Goal: Task Accomplishment & Management: Complete application form

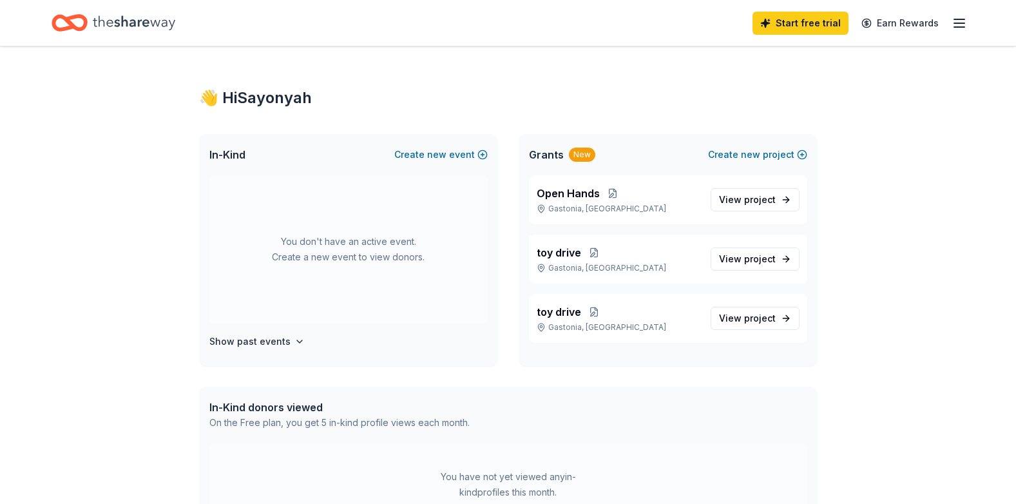
scroll to position [258, 0]
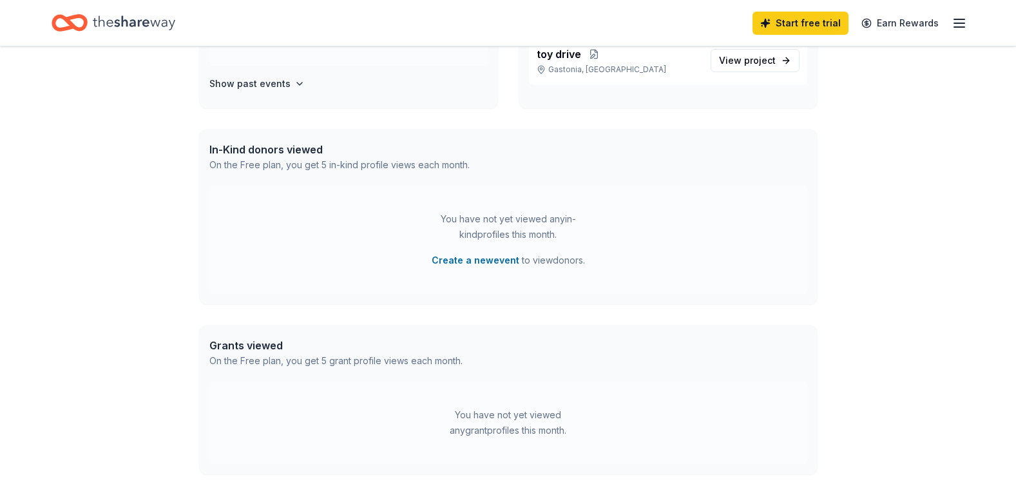
click at [273, 355] on div "On the Free plan, you get 5 grant profile views each month." at bounding box center [335, 360] width 253 height 15
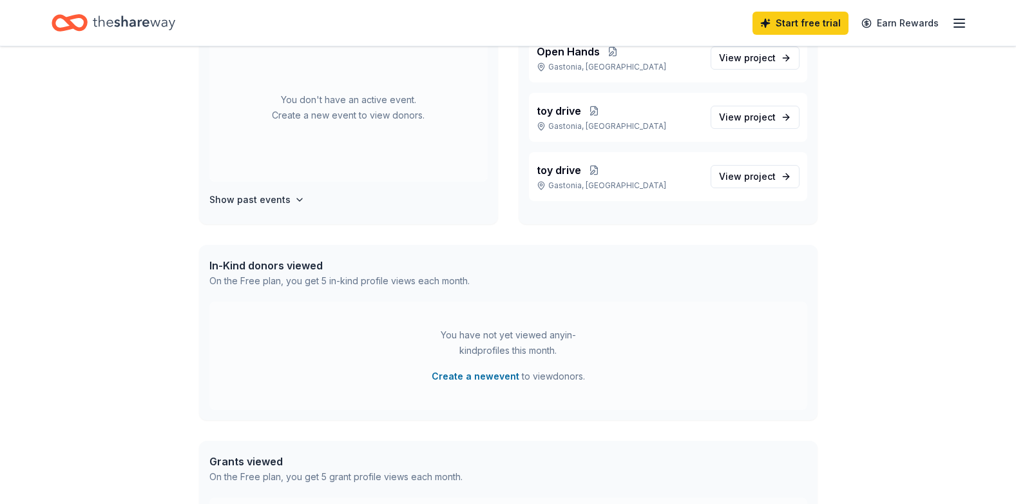
scroll to position [0, 0]
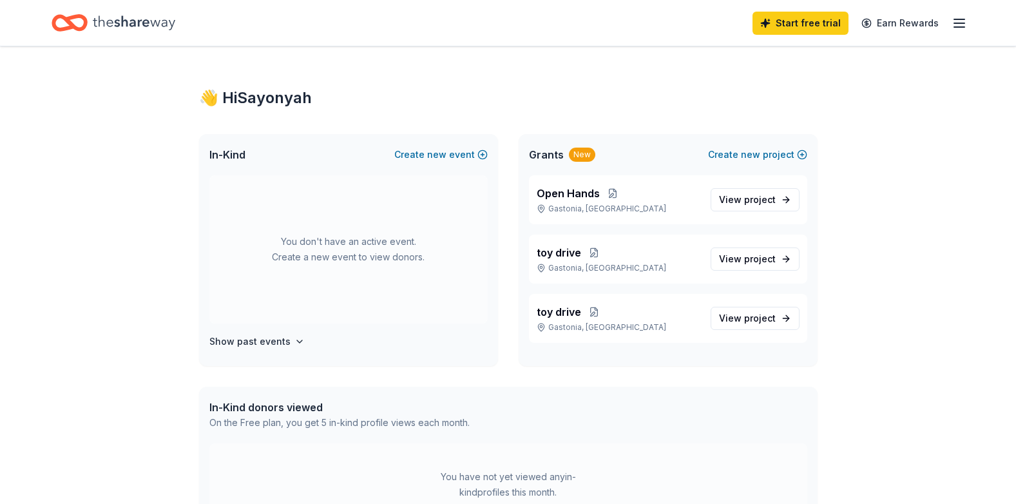
click at [956, 21] on icon "button" at bounding box center [958, 22] width 15 height 15
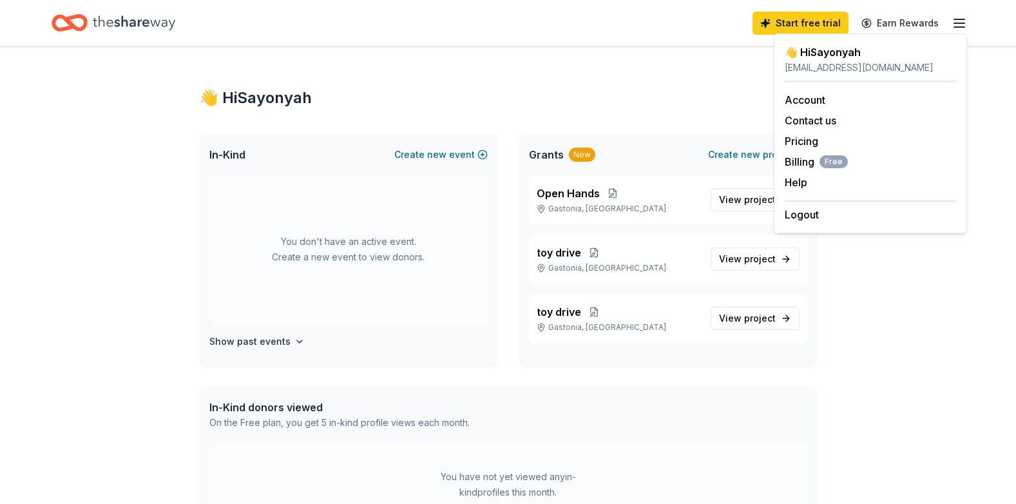
click at [596, 97] on div "👋 Hi Sayonyah" at bounding box center [508, 98] width 618 height 21
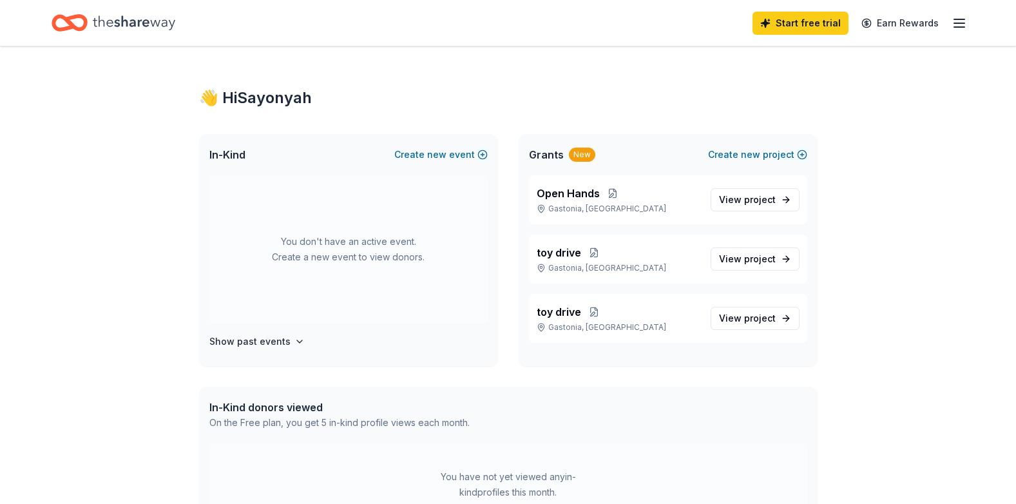
click at [117, 22] on icon "Home" at bounding box center [134, 23] width 82 height 26
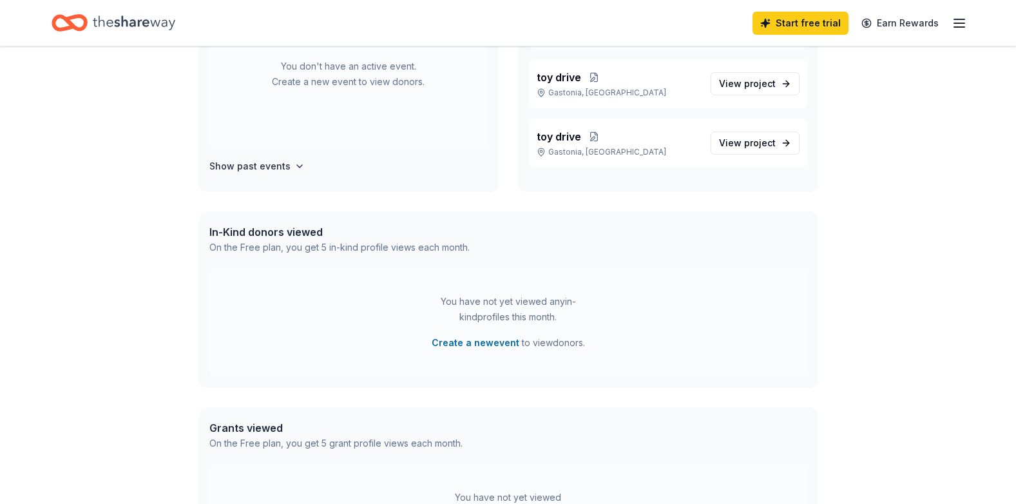
scroll to position [193, 0]
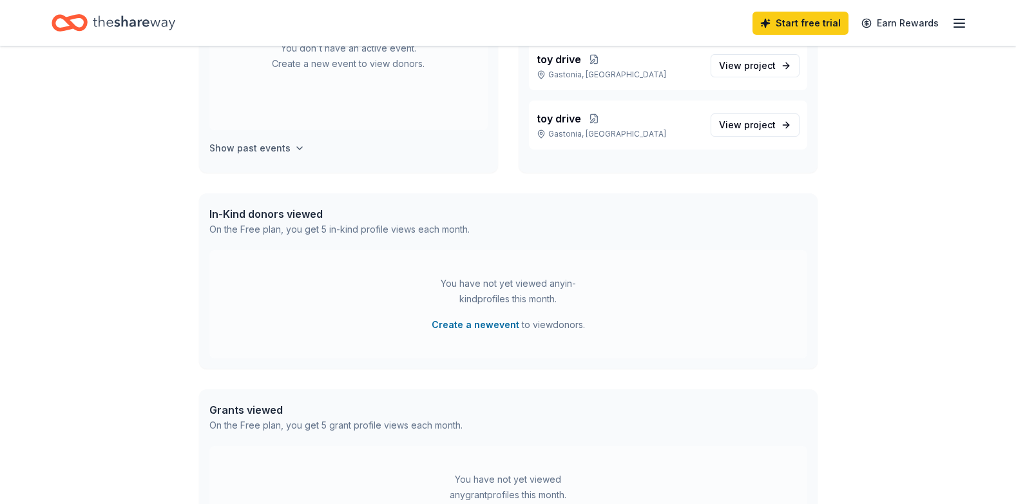
click at [285, 145] on button "Show past events" at bounding box center [256, 147] width 95 height 15
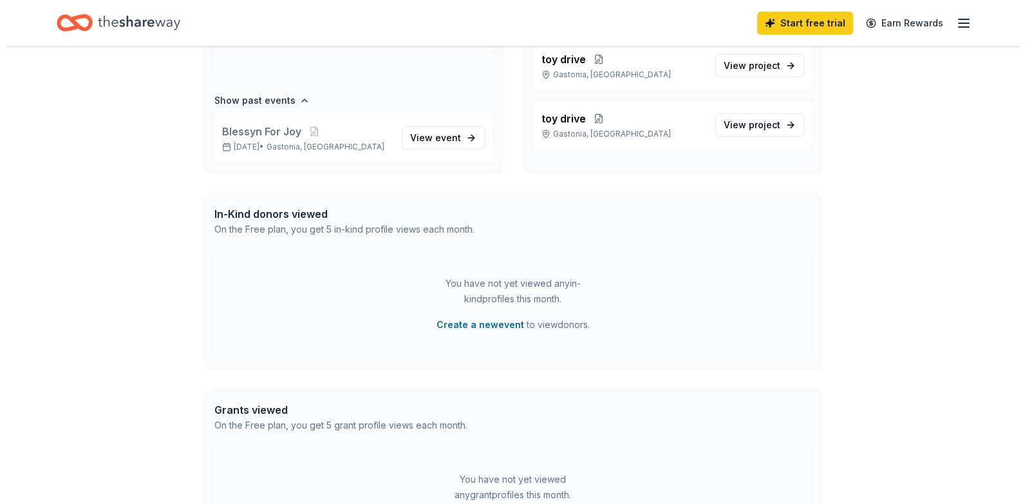
scroll to position [0, 0]
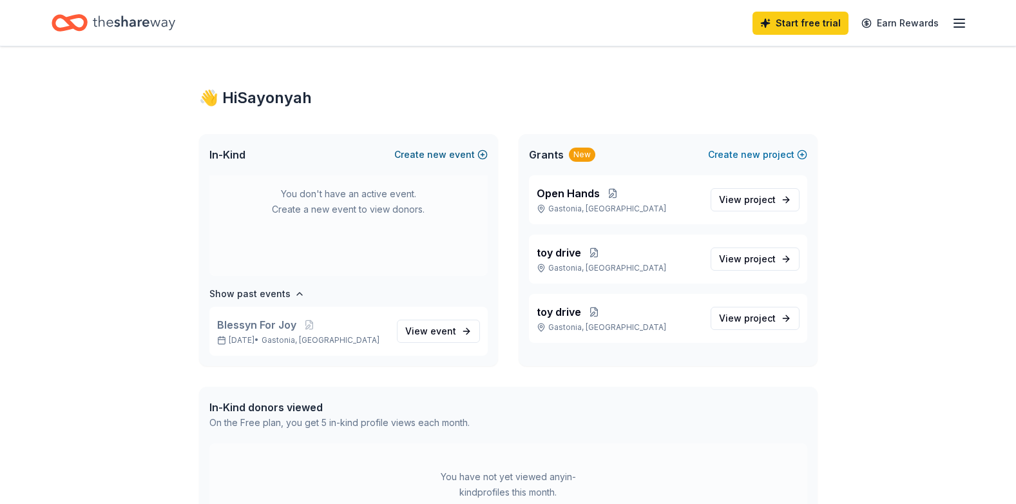
click at [442, 153] on span "new" at bounding box center [436, 154] width 19 height 15
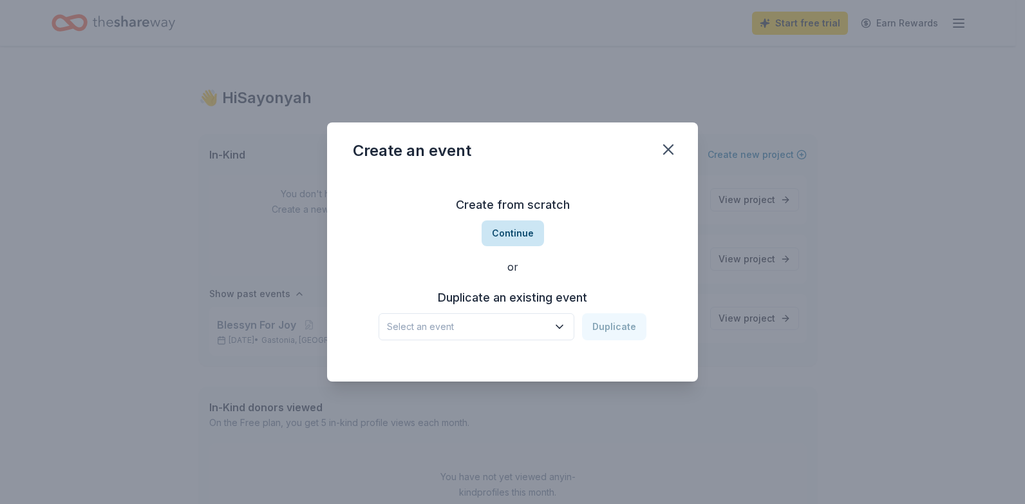
click at [523, 231] on button "Continue" at bounding box center [513, 233] width 62 height 26
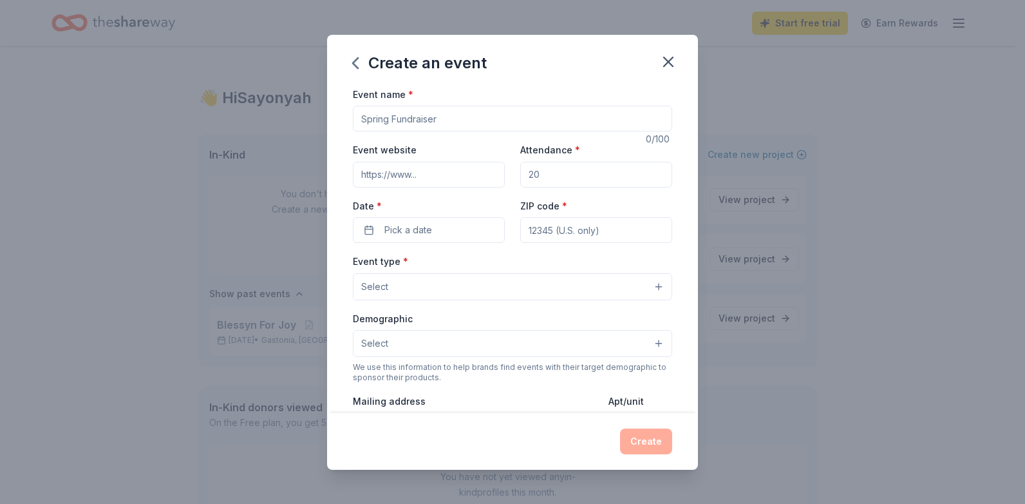
click at [427, 120] on input "Event name *" at bounding box center [512, 119] width 319 height 26
type input "holiday brunch"
click at [554, 173] on input "Attendance *" at bounding box center [596, 175] width 152 height 26
type input "25"
click at [434, 181] on input "Event website" at bounding box center [429, 175] width 152 height 26
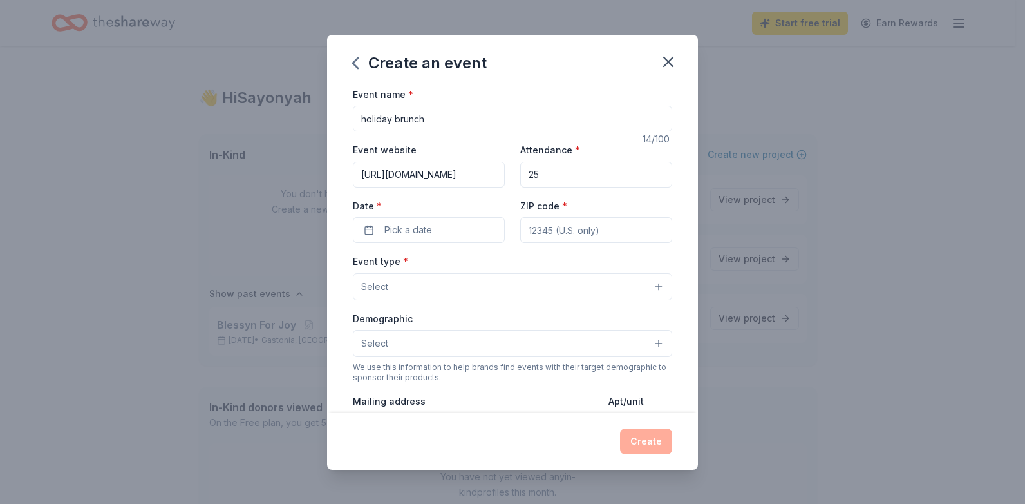
scroll to position [0, 50]
type input "https://www.blessynmelodyfoundation.net"
click at [419, 229] on span "Pick a date" at bounding box center [408, 229] width 48 height 15
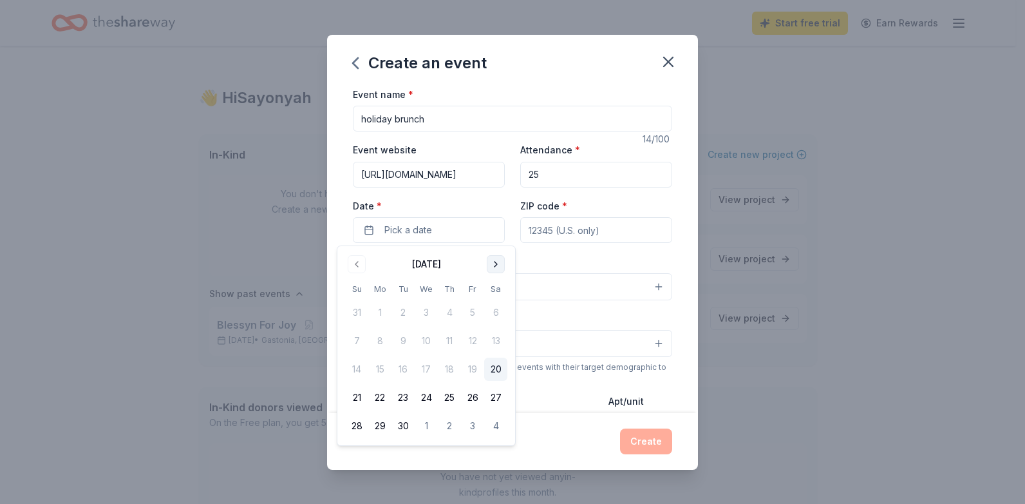
click at [496, 262] on button "Go to next month" at bounding box center [496, 264] width 18 height 18
click at [495, 312] on button "6" at bounding box center [495, 312] width 23 height 23
click at [582, 202] on div "ZIP code *" at bounding box center [596, 221] width 152 height 46
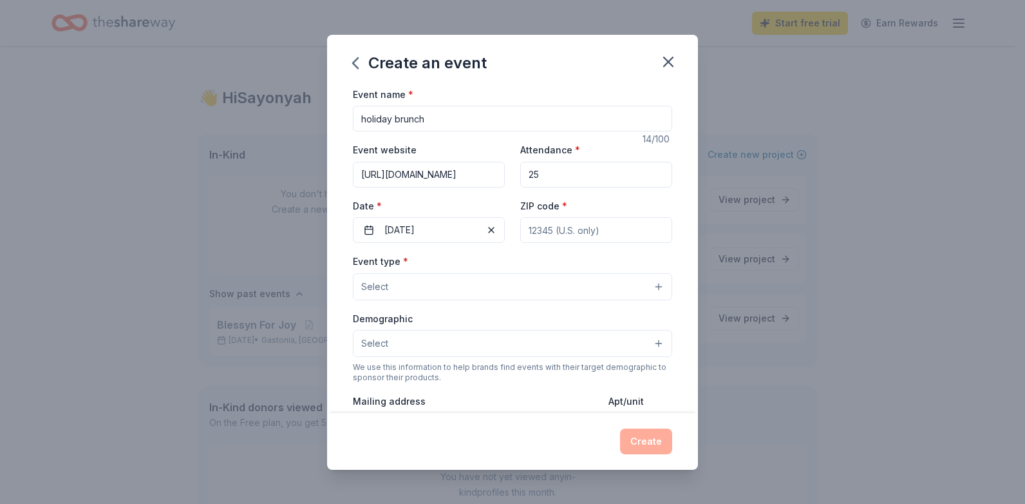
click at [579, 209] on div "ZIP code *" at bounding box center [596, 221] width 152 height 46
click at [561, 229] on input "ZIP code *" at bounding box center [596, 230] width 152 height 26
type input "28054"
click at [396, 285] on button "Select" at bounding box center [512, 286] width 319 height 27
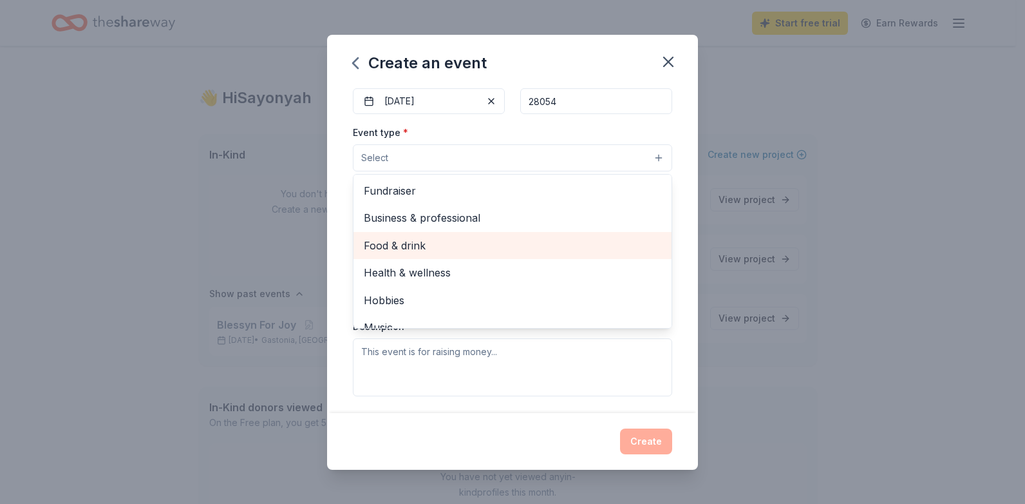
click at [413, 242] on span "Food & drink" at bounding box center [513, 245] width 298 height 17
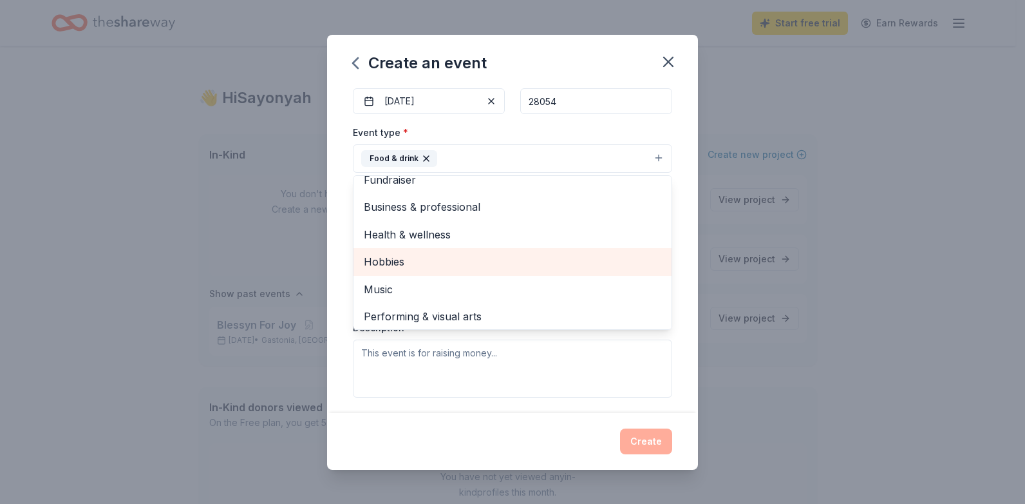
scroll to position [15, 0]
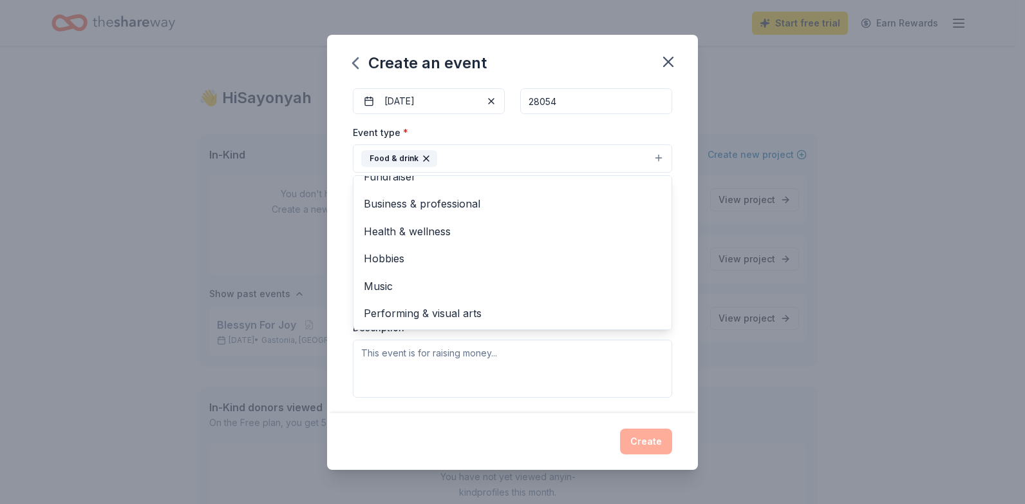
click at [683, 361] on div "Event name * holiday brunch 14 /100 Event website https://www.blessynmelodyfoun…" at bounding box center [512, 249] width 371 height 327
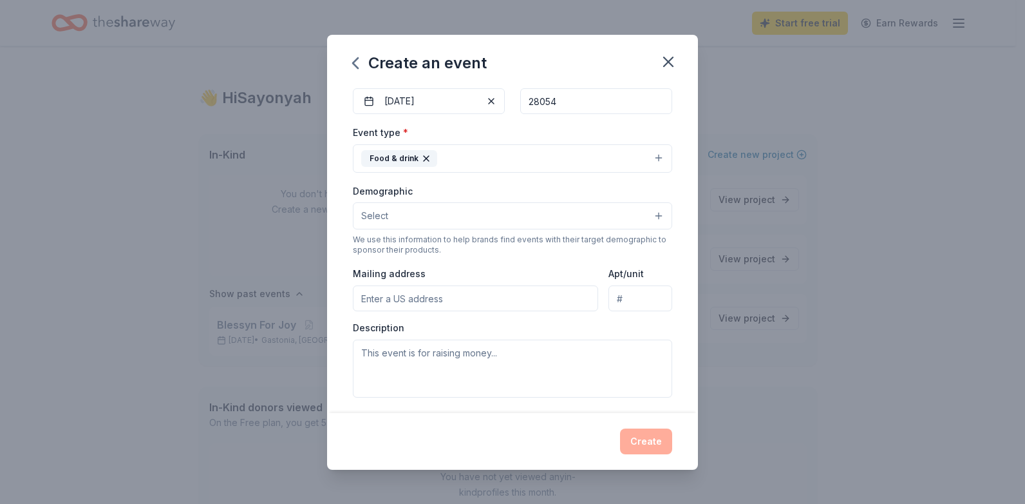
click at [408, 304] on input "Mailing address" at bounding box center [475, 298] width 245 height 26
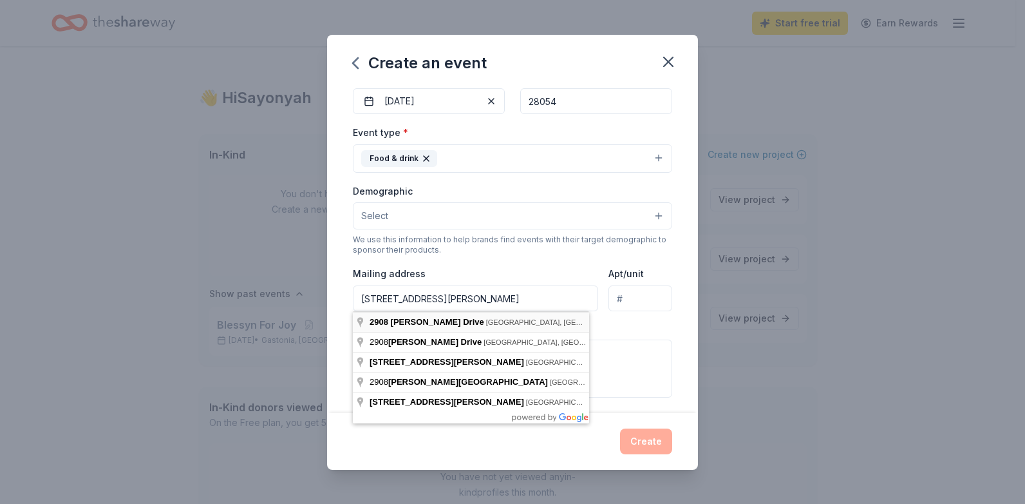
type input "2908 Audrey Drive, Gastonia, NC, 28054"
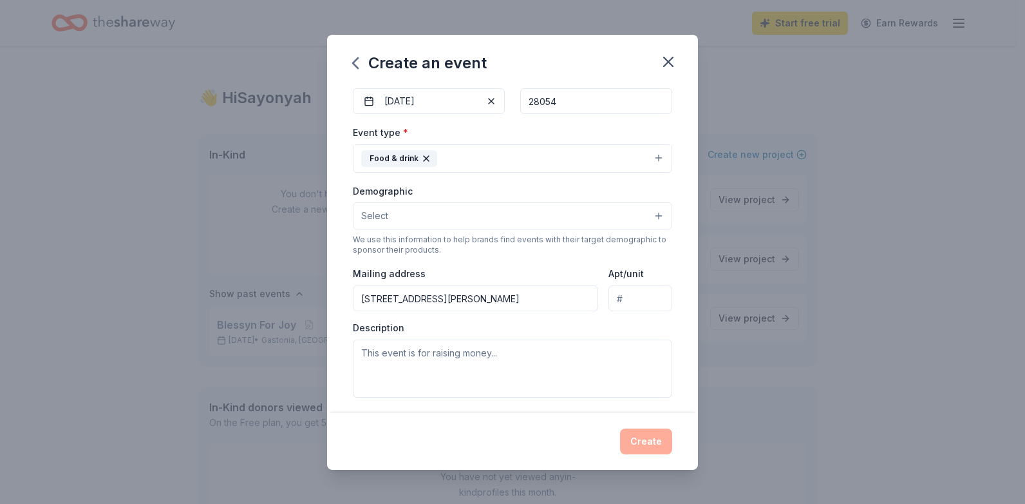
click at [448, 332] on div "Description" at bounding box center [512, 359] width 319 height 76
click at [445, 359] on textarea at bounding box center [512, 368] width 319 height 58
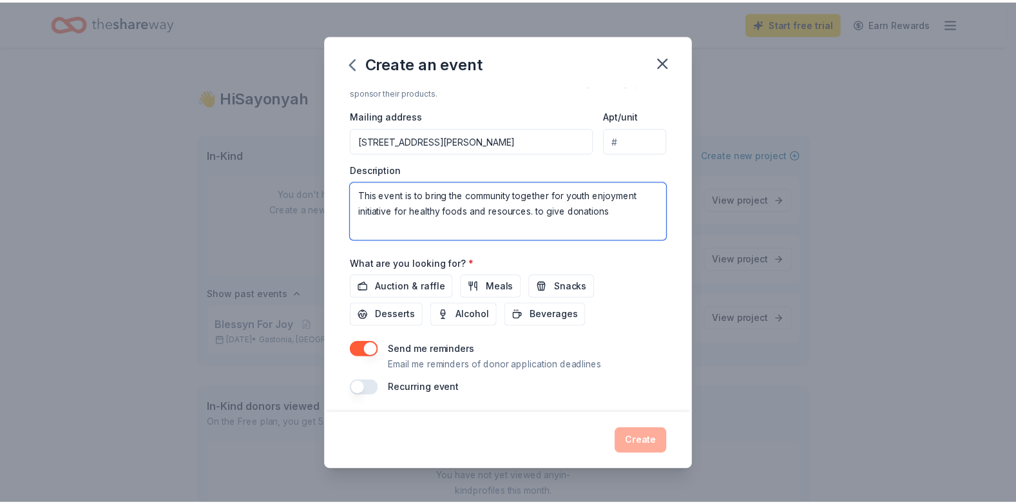
scroll to position [290, 0]
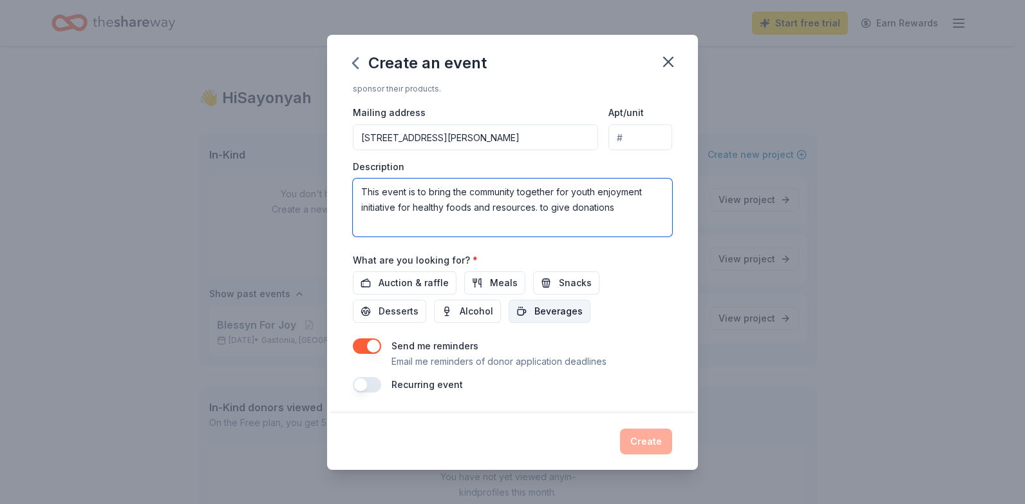
type textarea "This event is to bring the community together for youth enjoyment initiative fo…"
click at [561, 310] on span "Beverages" at bounding box center [559, 310] width 48 height 15
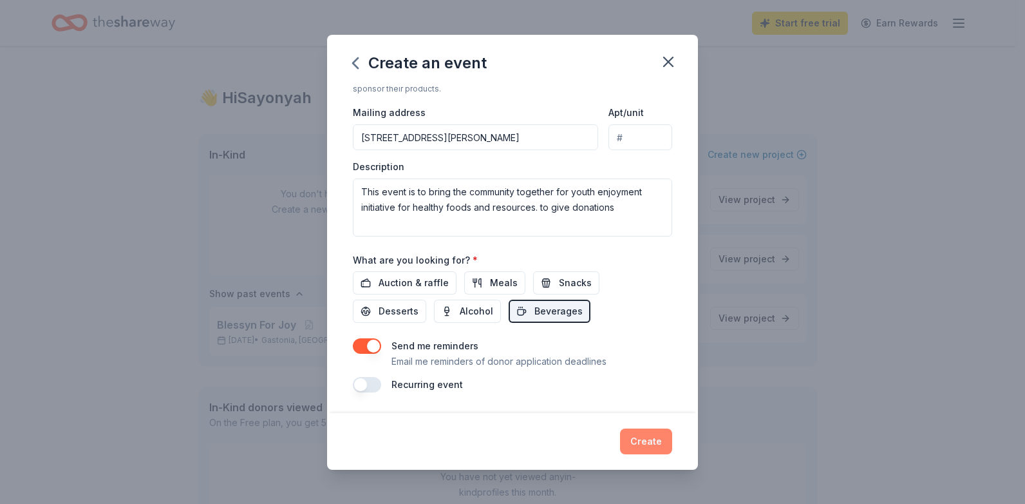
click at [654, 439] on button "Create" at bounding box center [646, 441] width 52 height 26
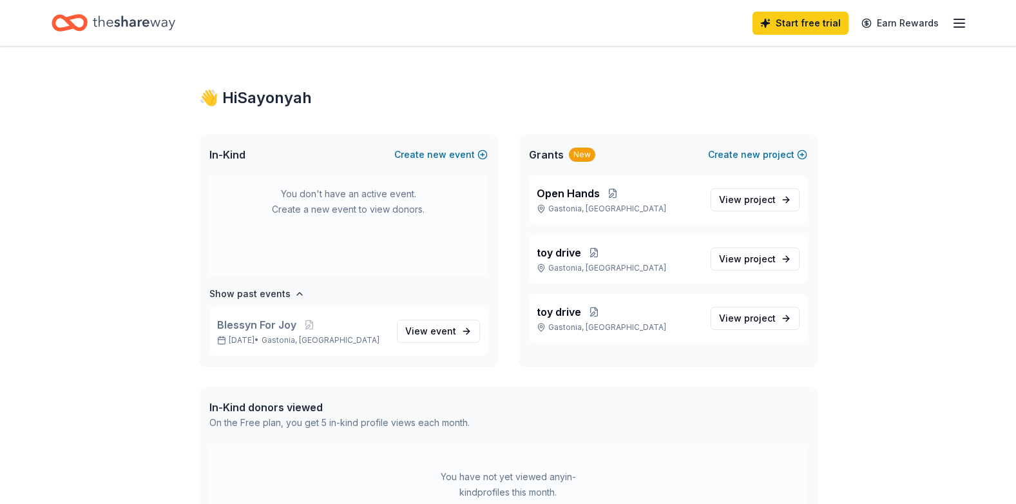
scroll to position [0, 0]
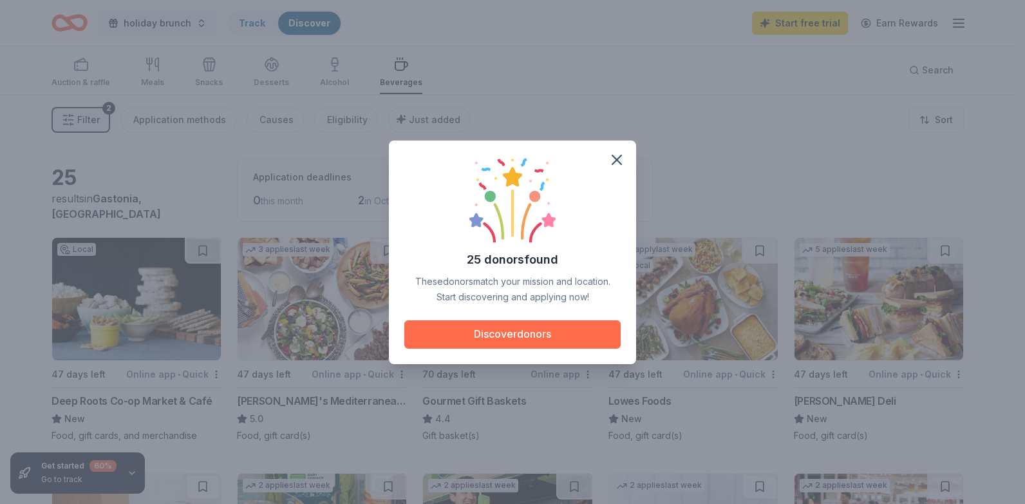
click at [557, 332] on button "Discover donors" at bounding box center [512, 334] width 216 height 28
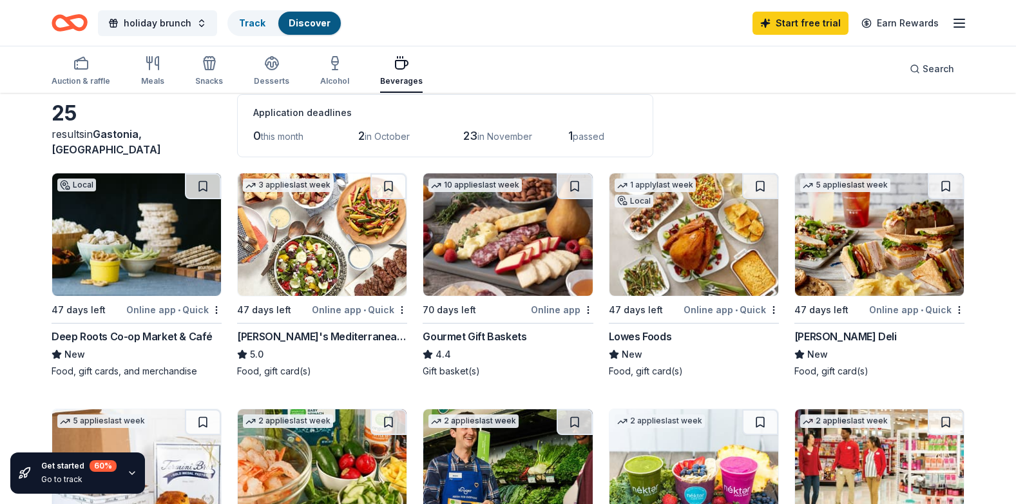
scroll to position [129, 0]
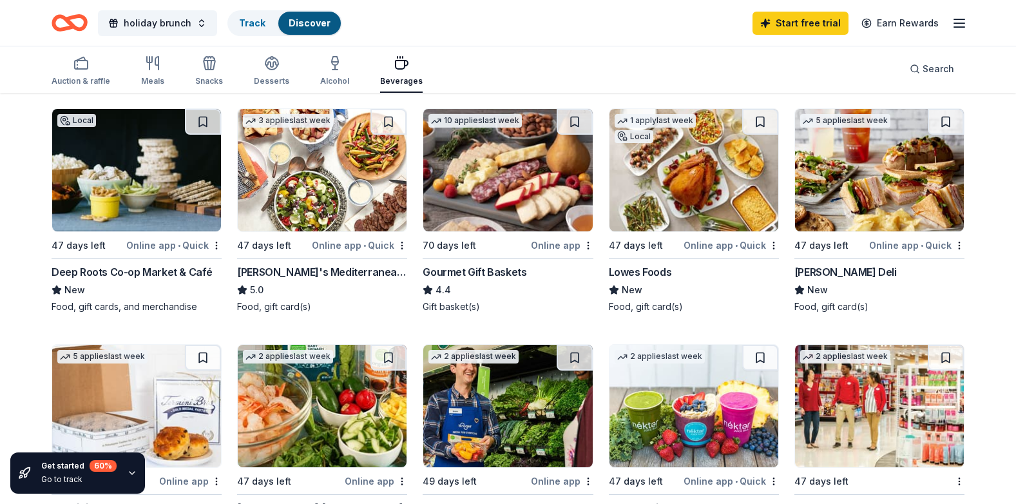
click at [899, 176] on img at bounding box center [879, 170] width 169 height 122
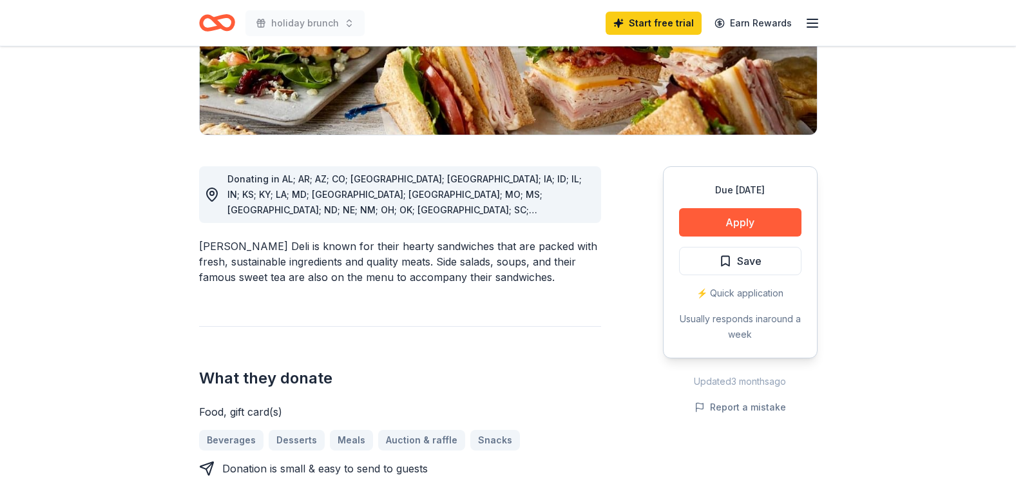
scroll to position [258, 0]
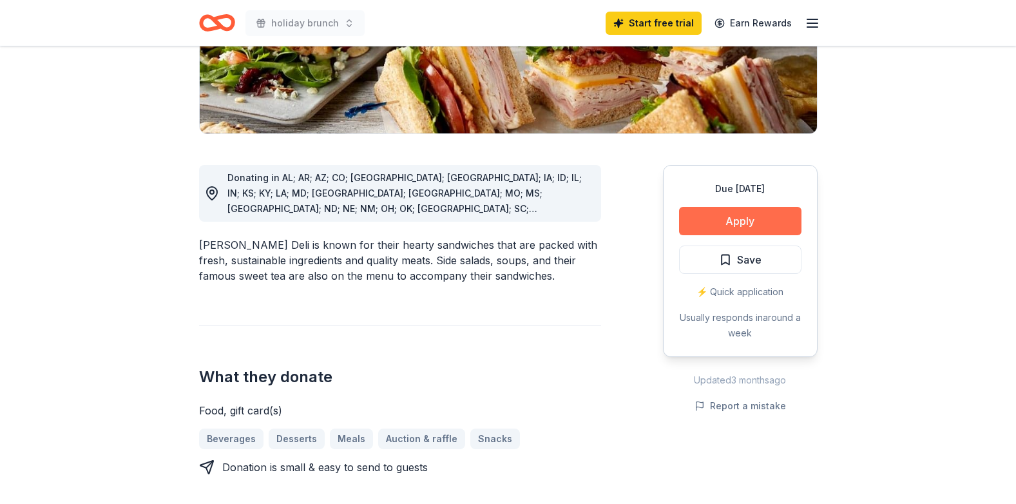
click at [735, 227] on button "Apply" at bounding box center [740, 221] width 122 height 28
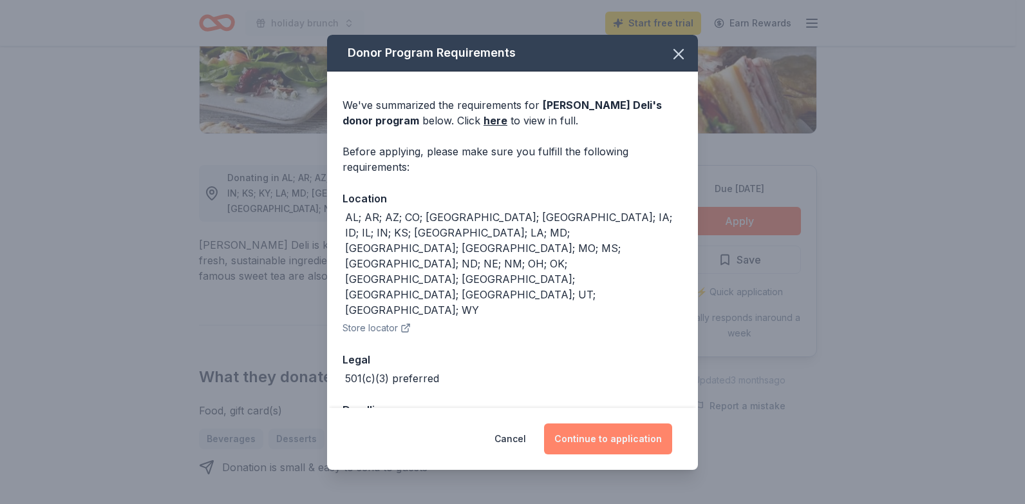
click at [591, 423] on button "Continue to application" at bounding box center [608, 438] width 128 height 31
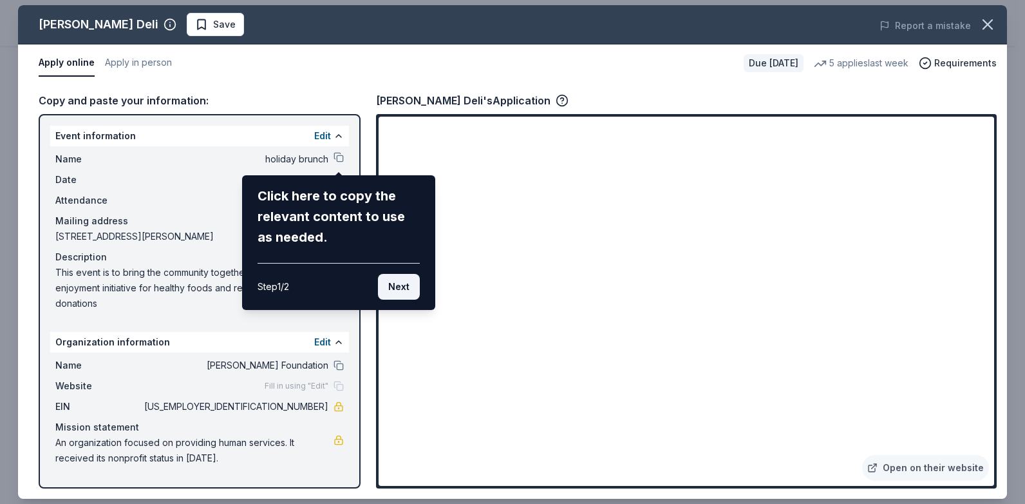
click at [401, 280] on button "Next" at bounding box center [399, 287] width 42 height 26
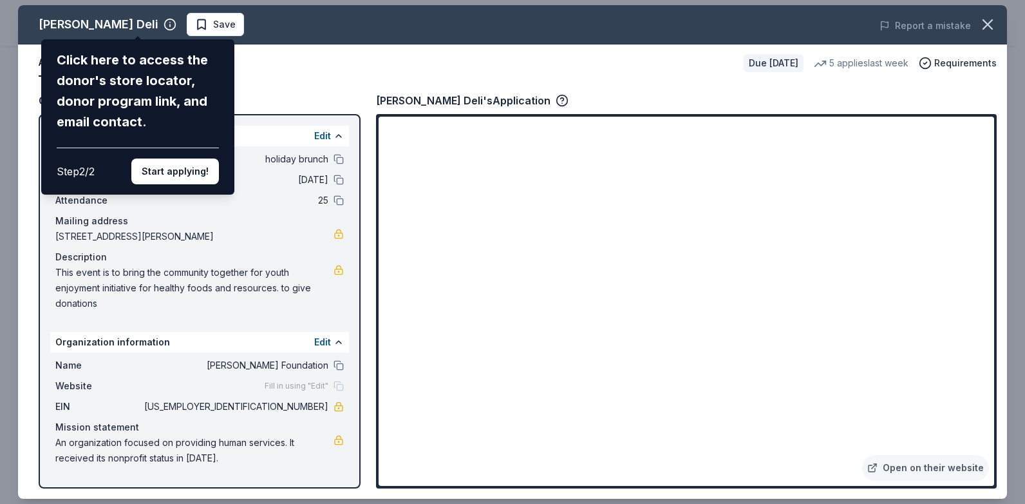
click at [278, 70] on div "McAlister's Deli Click here to access the donor's store locator, donor program …" at bounding box center [512, 251] width 989 height 493
click at [185, 175] on button "Start applying!" at bounding box center [175, 171] width 88 height 26
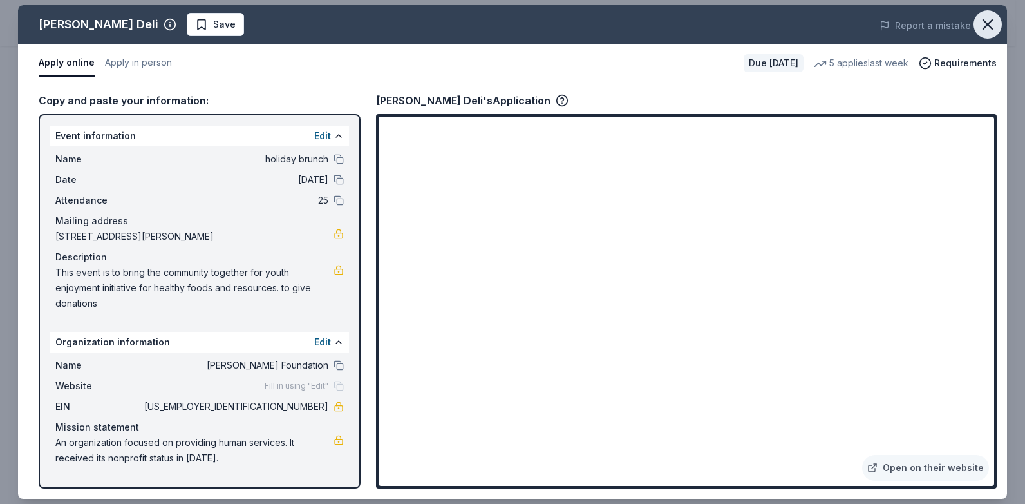
click at [990, 25] on icon "button" at bounding box center [988, 24] width 18 height 18
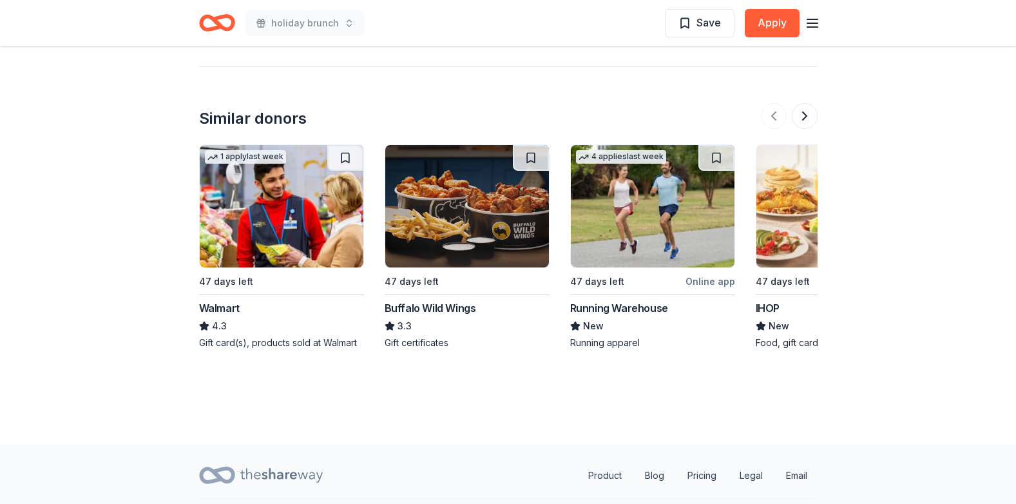
scroll to position [1357, 0]
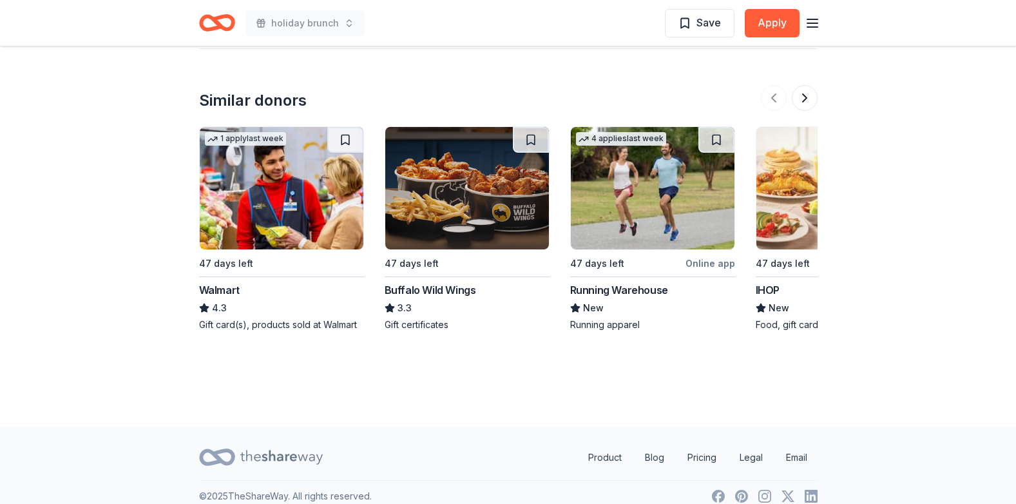
click at [484, 192] on img at bounding box center [467, 188] width 164 height 122
click at [802, 85] on button at bounding box center [804, 98] width 26 height 26
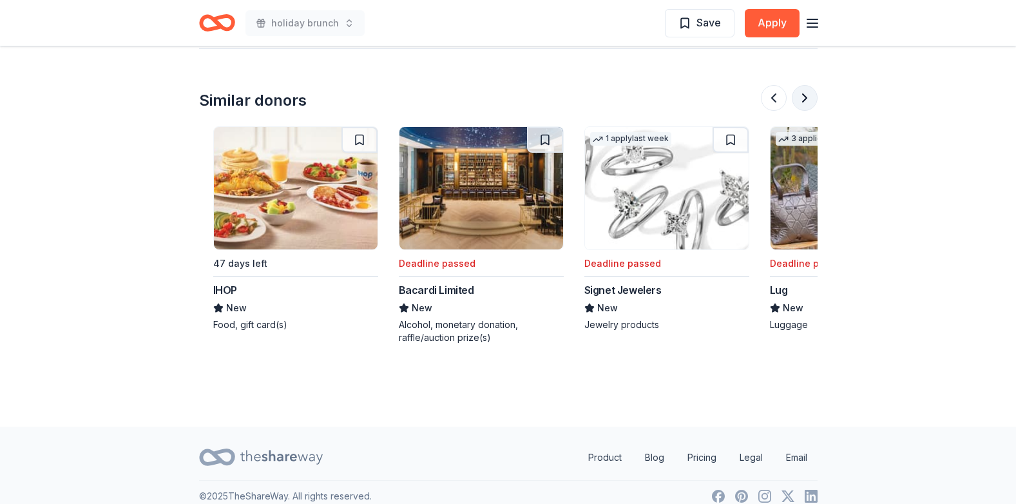
scroll to position [0, 556]
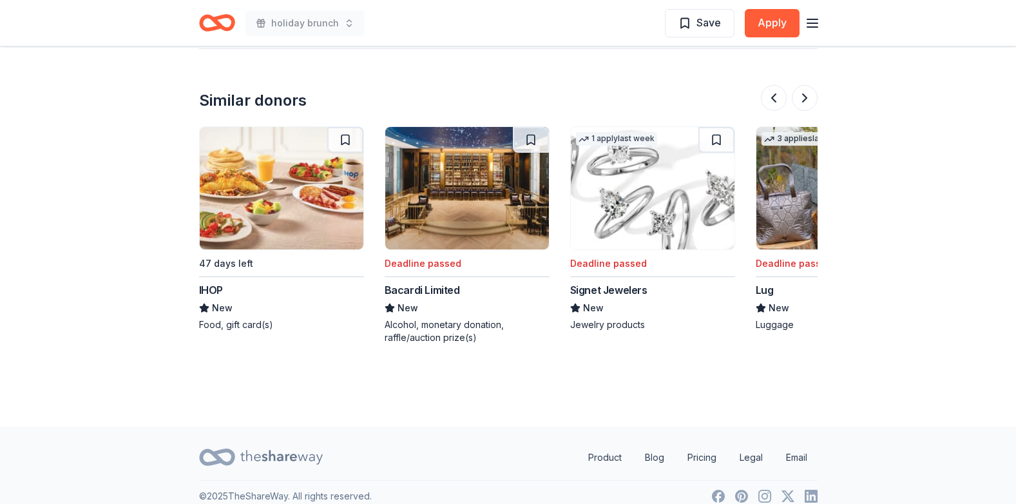
click at [297, 217] on img at bounding box center [282, 188] width 164 height 122
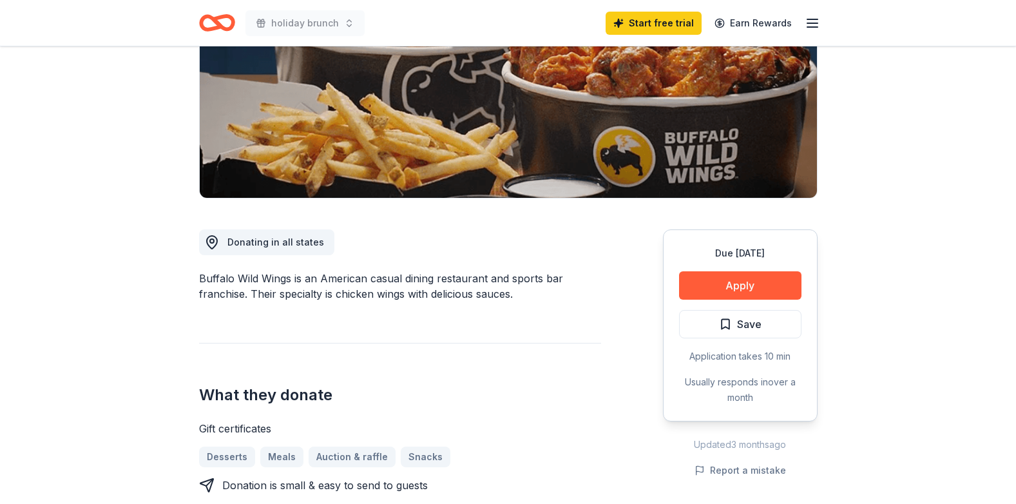
scroll to position [258, 0]
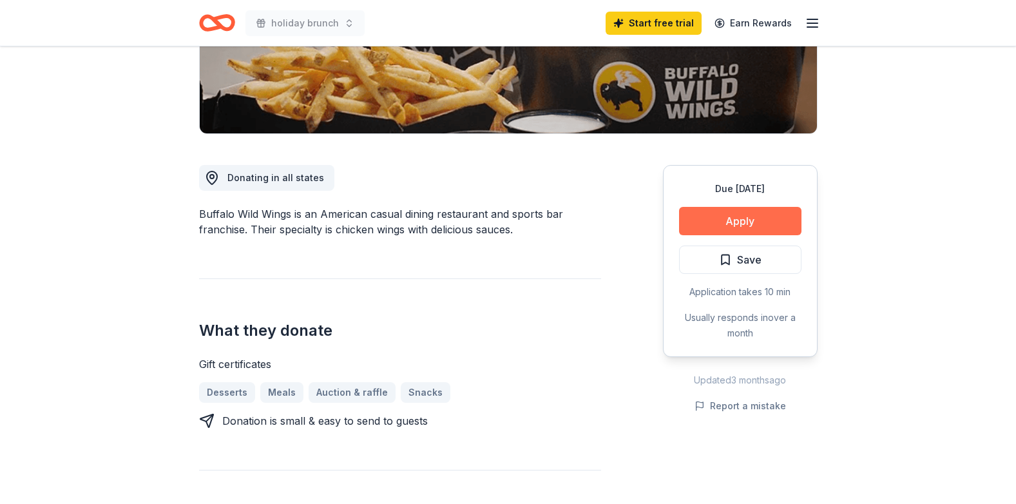
click at [757, 221] on button "Apply" at bounding box center [740, 221] width 122 height 28
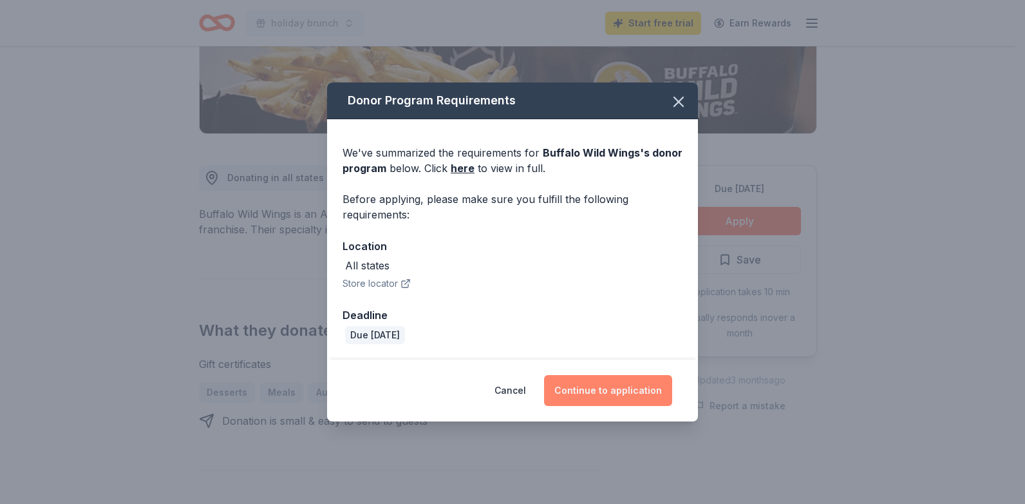
click at [649, 383] on button "Continue to application" at bounding box center [608, 390] width 128 height 31
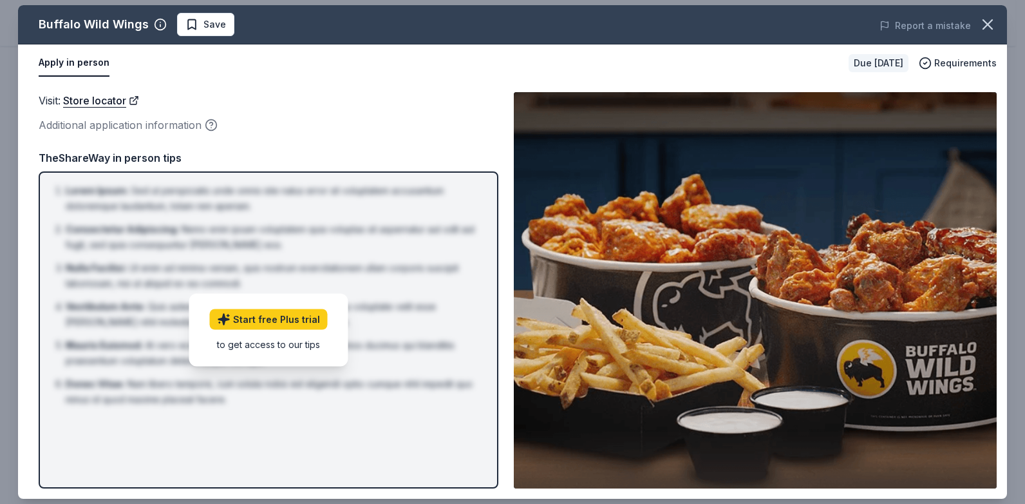
click at [296, 346] on div "to get access to our tips" at bounding box center [269, 344] width 118 height 14
click at [994, 21] on icon "button" at bounding box center [988, 24] width 18 height 18
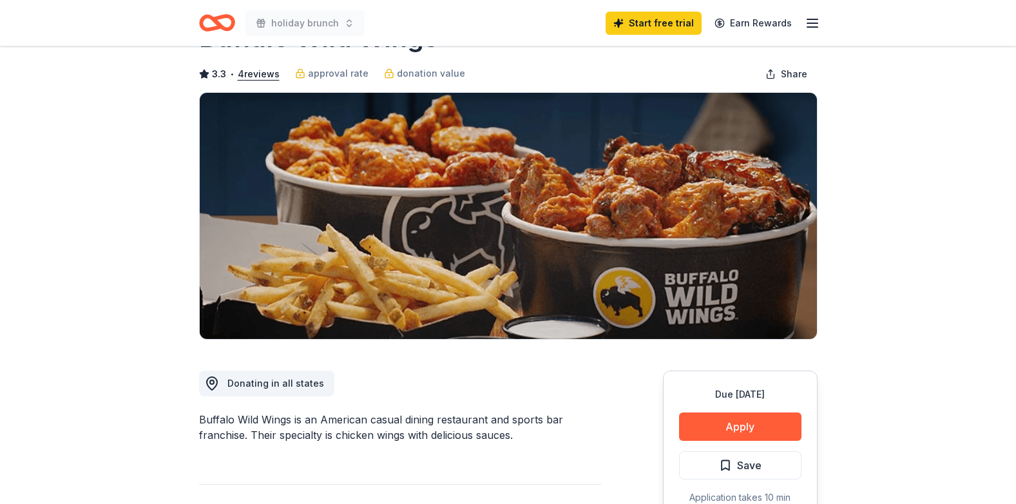
scroll to position [0, 0]
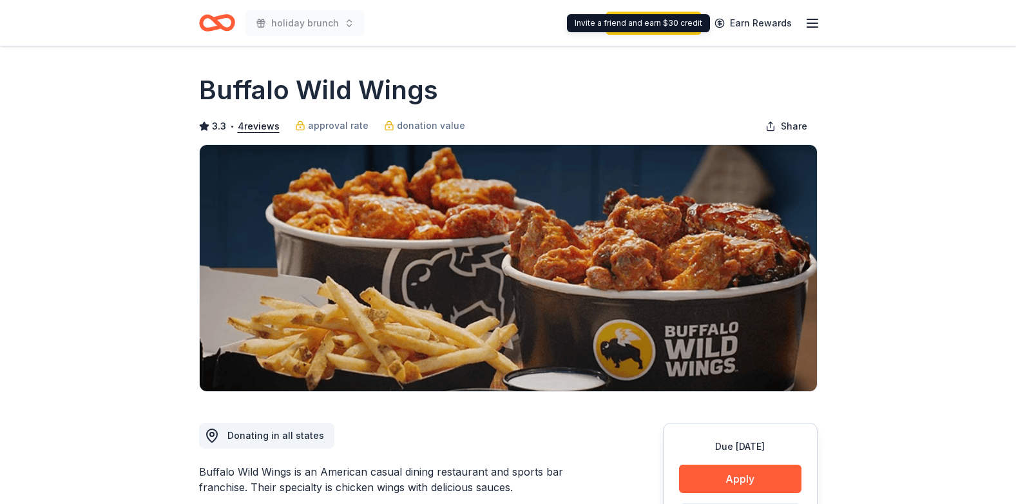
drag, startPoint x: 602, startPoint y: 27, endPoint x: 645, endPoint y: 35, distance: 43.2
click at [602, 27] on div "Invite a friend and earn $30 credit Invite a friend and earn $30 credit" at bounding box center [638, 23] width 143 height 18
click at [654, 35] on div "Start free trial Earn Rewards" at bounding box center [712, 23] width 214 height 30
click at [661, 29] on link "Start free trial" at bounding box center [653, 23] width 96 height 23
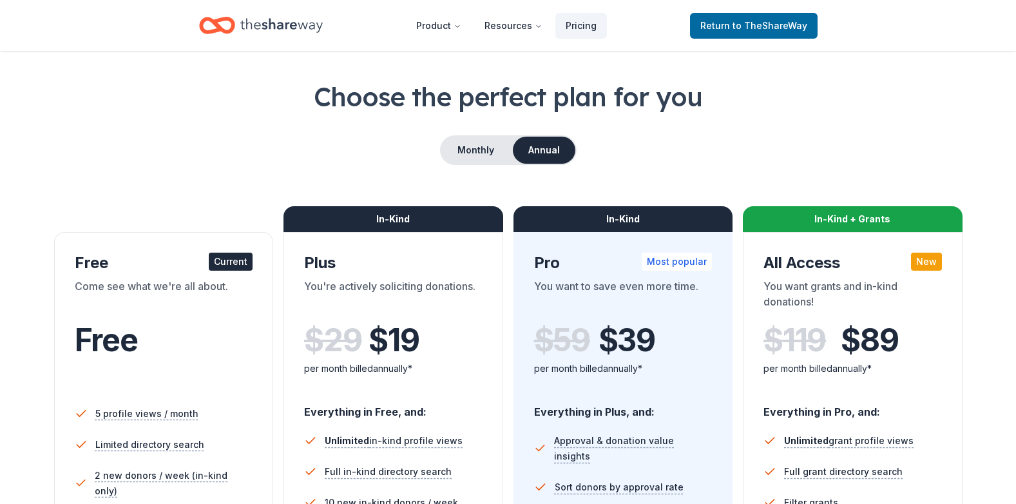
scroll to position [193, 0]
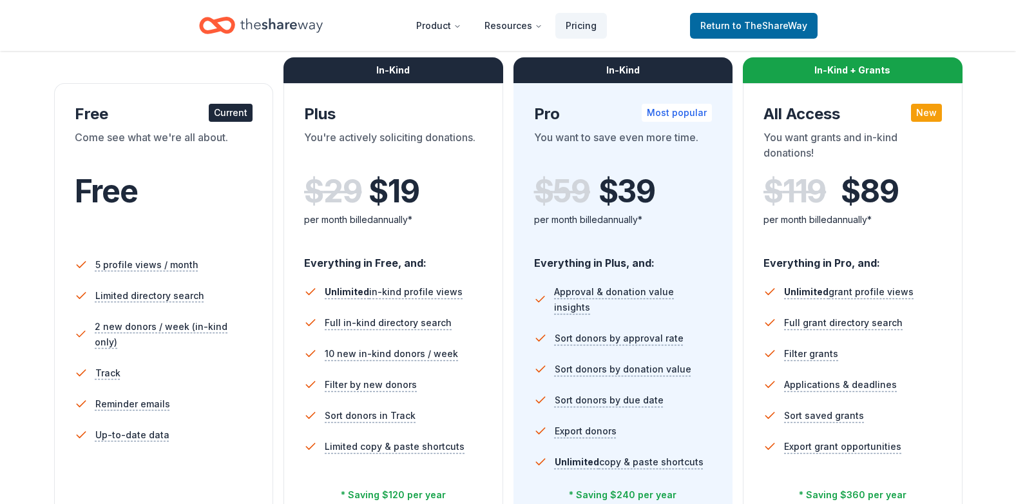
click at [243, 178] on div "Free" at bounding box center [164, 191] width 178 height 36
click at [206, 117] on div "Free Current" at bounding box center [164, 114] width 178 height 21
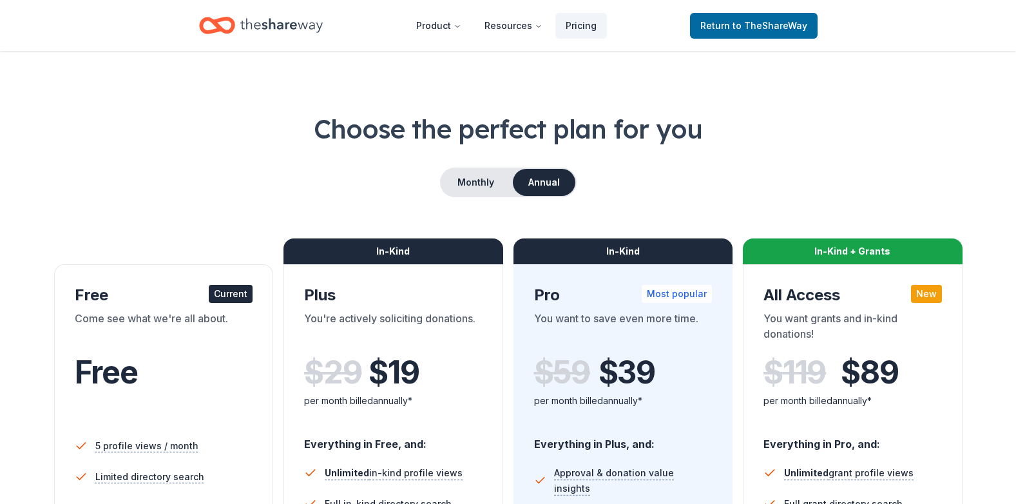
scroll to position [0, 0]
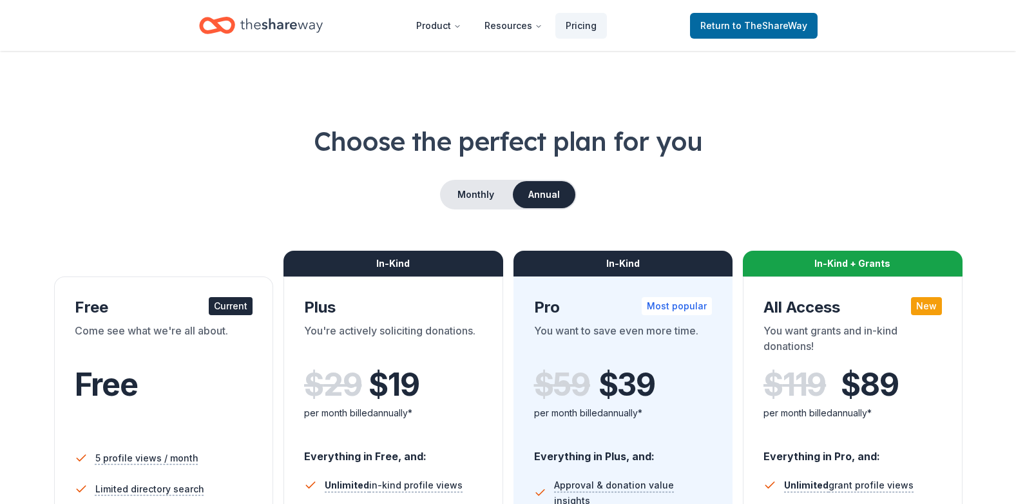
click at [186, 332] on div "Come see what we're all about." at bounding box center [164, 341] width 178 height 36
click at [235, 305] on div "Current" at bounding box center [231, 306] width 44 height 18
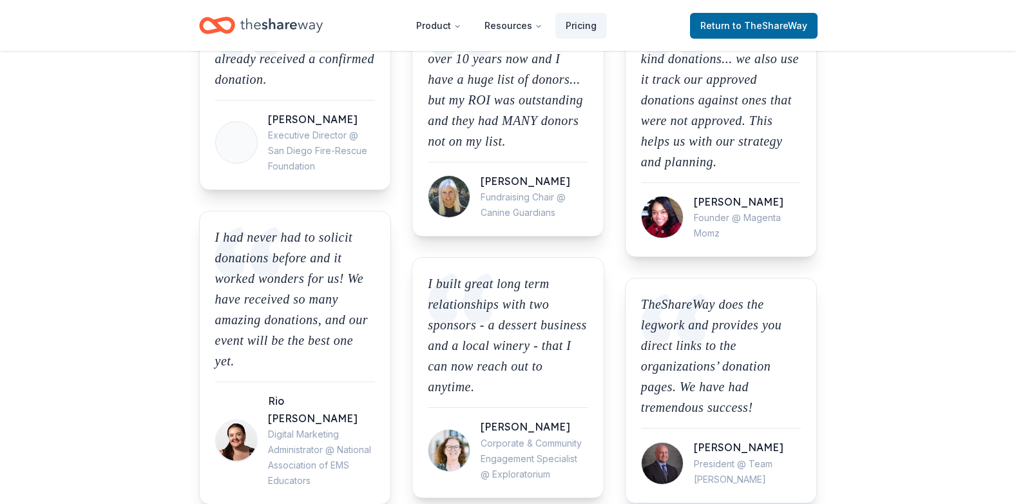
scroll to position [1159, 0]
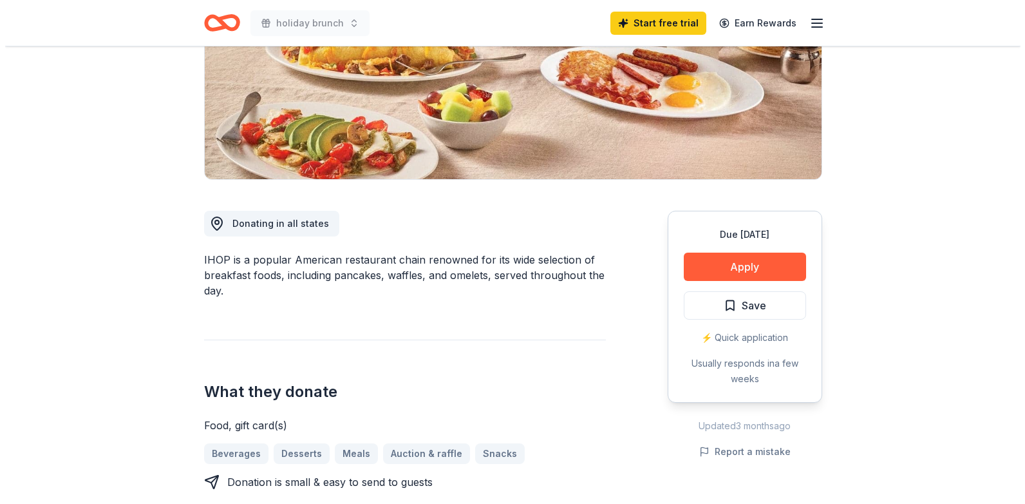
scroll to position [258, 0]
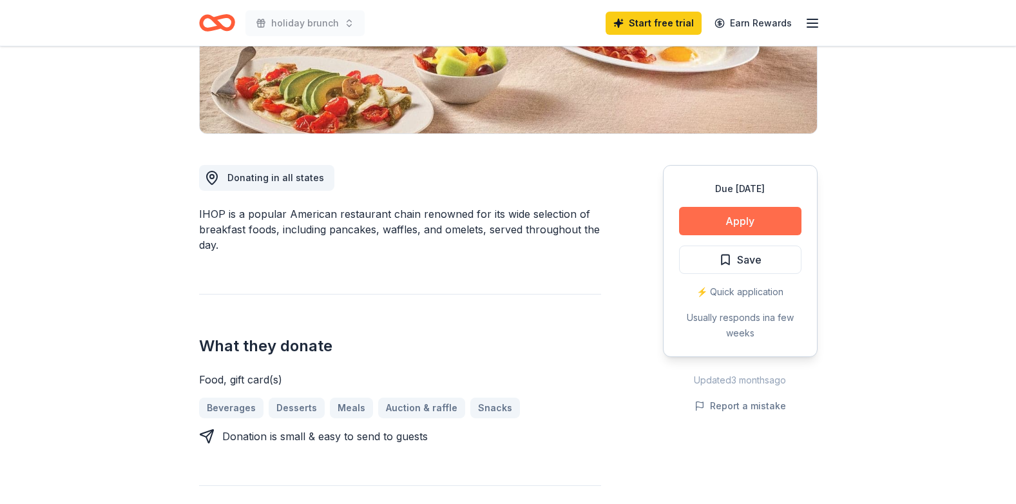
click at [734, 229] on button "Apply" at bounding box center [740, 221] width 122 height 28
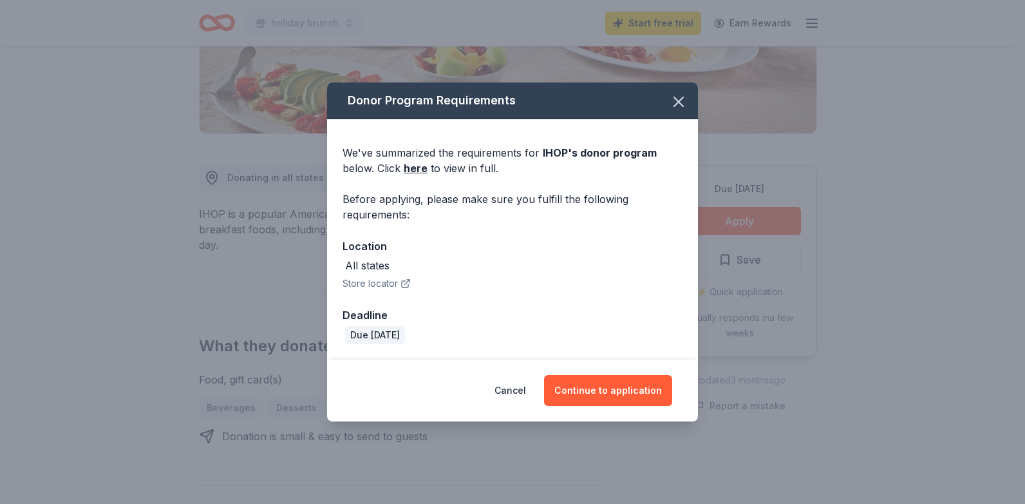
click at [399, 281] on button "Store locator" at bounding box center [377, 283] width 68 height 15
